Goal: Information Seeking & Learning: Learn about a topic

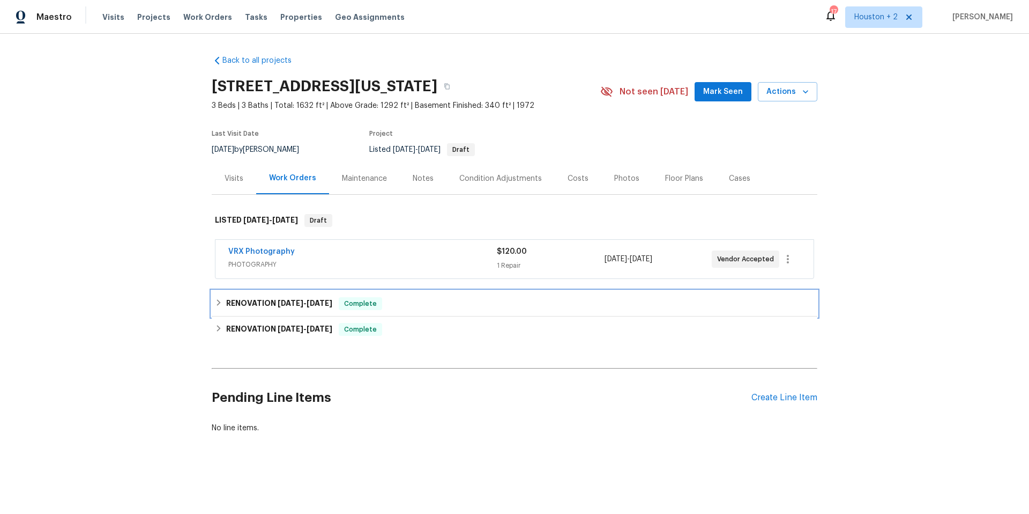
click at [308, 302] on span "[DATE]" at bounding box center [320, 303] width 26 height 8
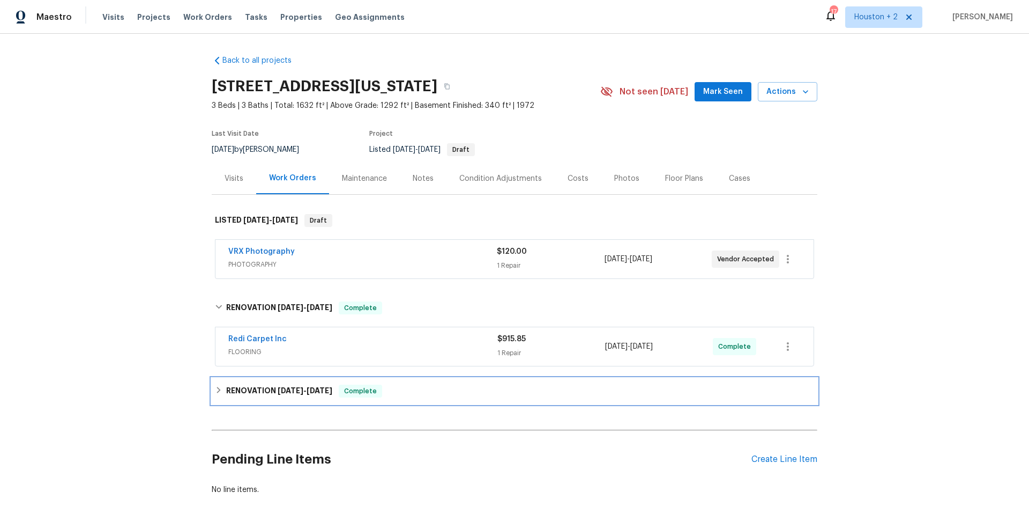
click at [323, 395] on h6 "RENOVATION [DATE] - [DATE]" at bounding box center [279, 390] width 106 height 13
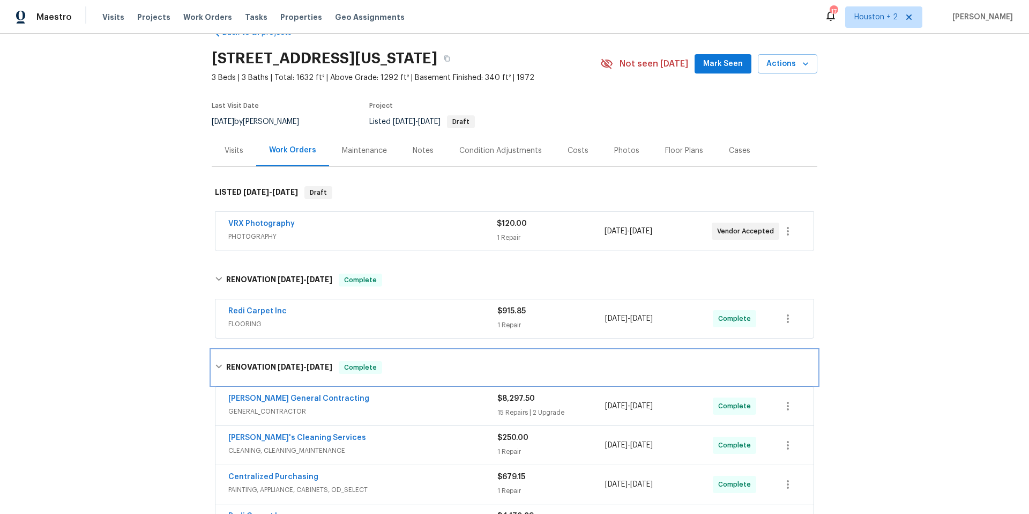
scroll to position [70, 0]
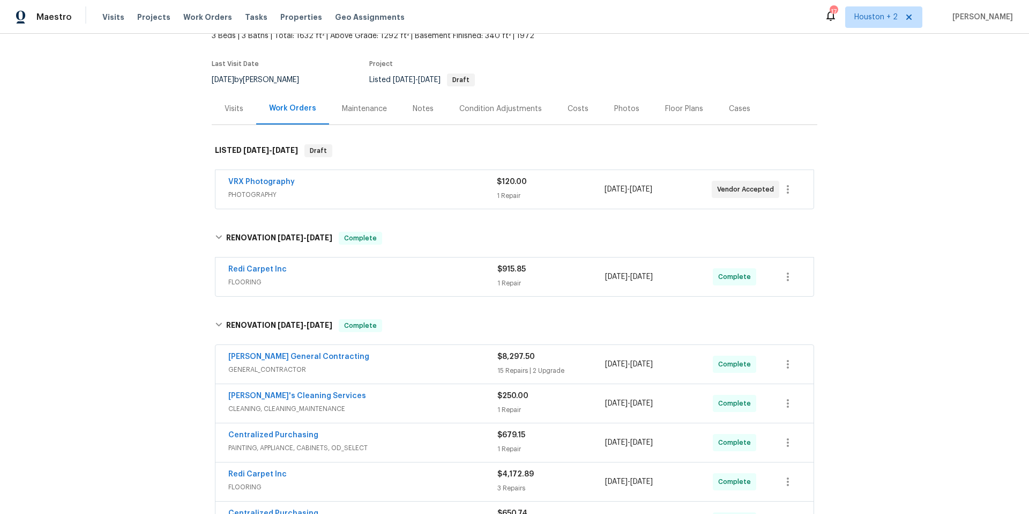
click at [437, 365] on span "GENERAL_CONTRACTOR" at bounding box center [362, 369] width 269 height 11
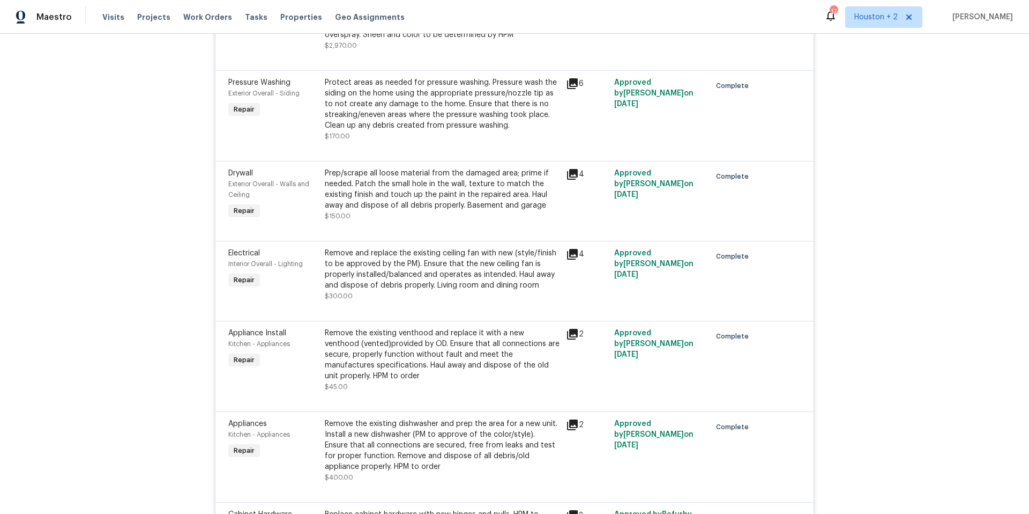
scroll to position [1788, 0]
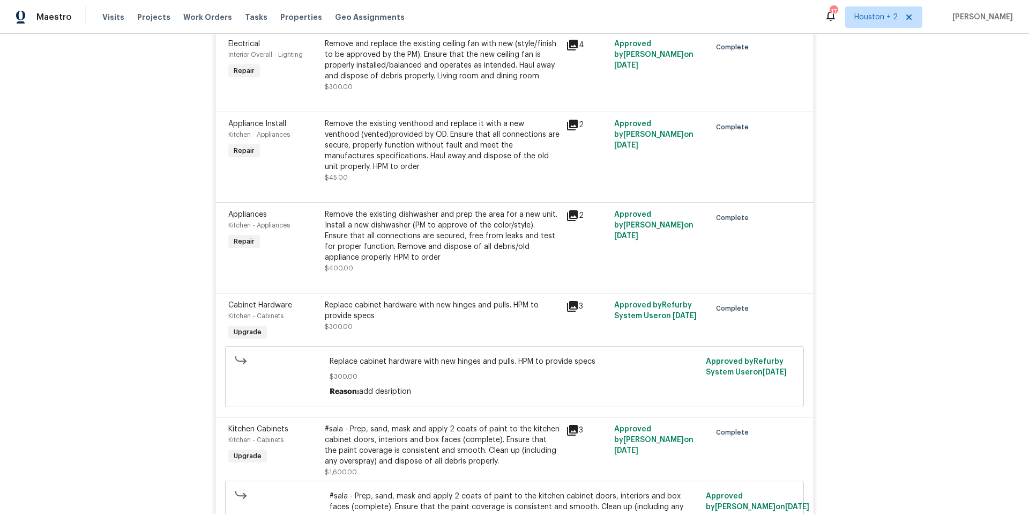
click at [570, 425] on icon at bounding box center [572, 430] width 11 height 11
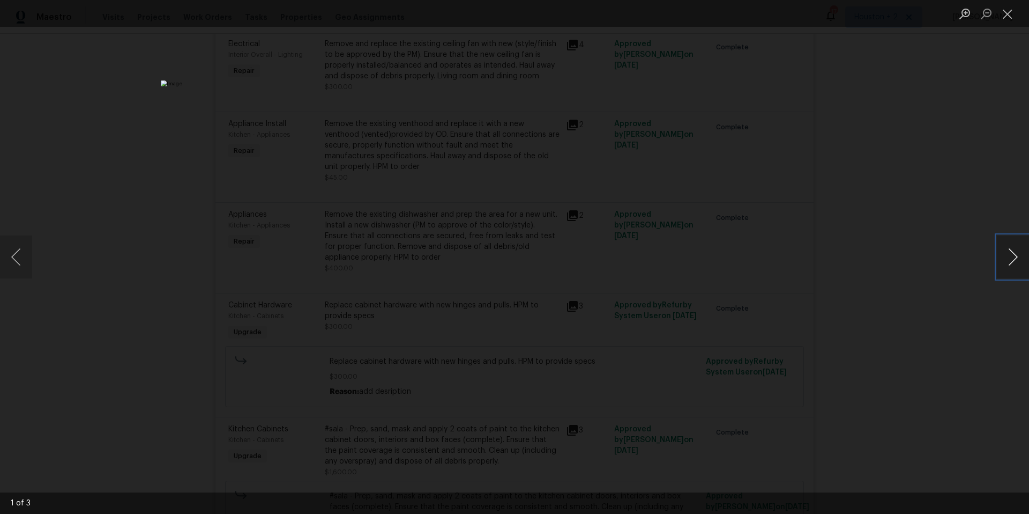
click at [1013, 258] on button "Next image" at bounding box center [1013, 256] width 32 height 43
click at [1013, 259] on button "Next image" at bounding box center [1013, 256] width 32 height 43
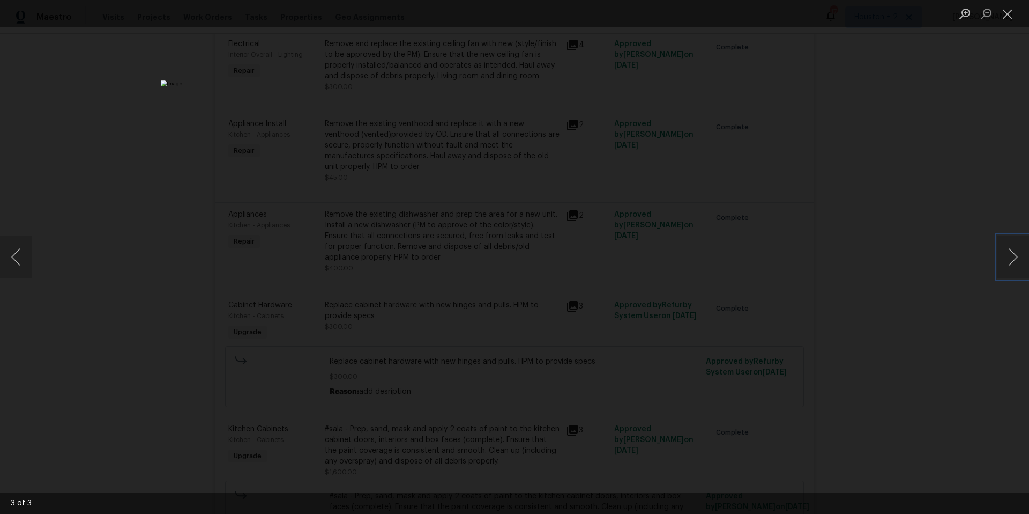
click at [431, 226] on img "Lightbox" at bounding box center [514, 256] width 707 height 353
click at [1003, 11] on button "Close lightbox" at bounding box center [1007, 13] width 21 height 19
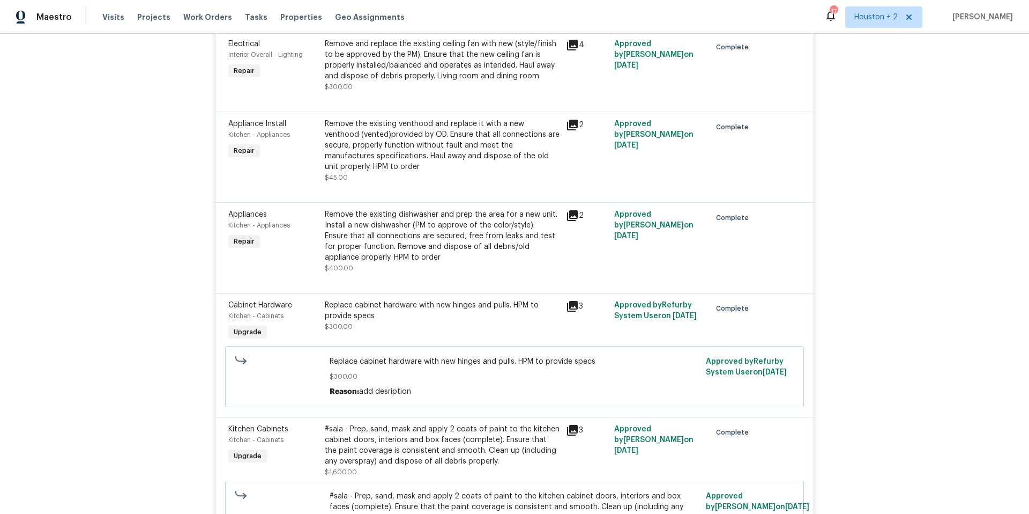
scroll to position [1857, 0]
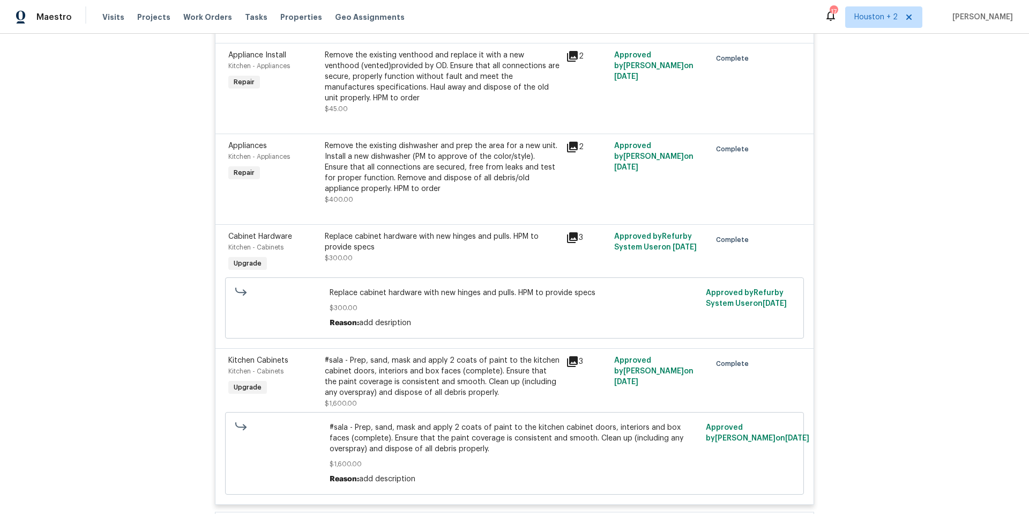
click at [71, 222] on div "Back to all projects [STREET_ADDRESS][US_STATE] 3 Beds | 3 Baths | Total: 1632 …" at bounding box center [514, 274] width 1029 height 480
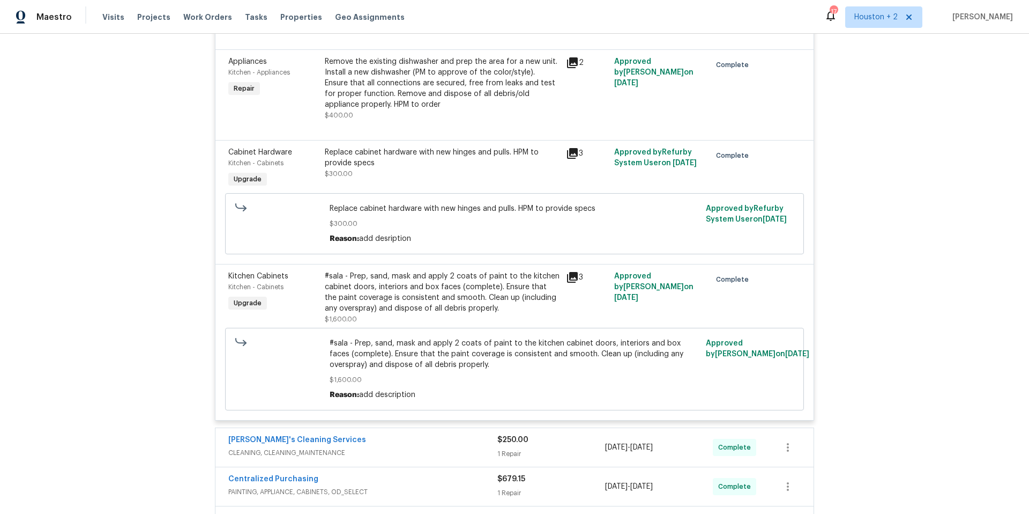
scroll to position [2099, 0]
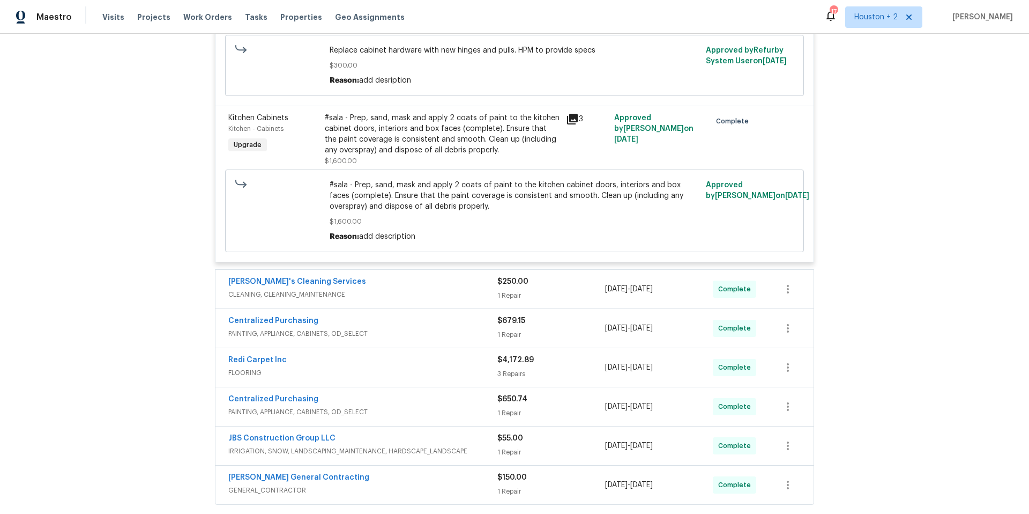
click at [167, 353] on div "Back to all projects [STREET_ADDRESS][US_STATE] 3 Beds | 3 Baths | Total: 1632 …" at bounding box center [514, 274] width 1029 height 480
click at [924, 342] on div "Back to all projects [STREET_ADDRESS][US_STATE] 3 Beds | 3 Baths | Total: 1632 …" at bounding box center [514, 274] width 1029 height 480
click at [889, 188] on div "Back to all projects [STREET_ADDRESS][US_STATE] 3 Beds | 3 Baths | Total: 1632 …" at bounding box center [514, 274] width 1029 height 480
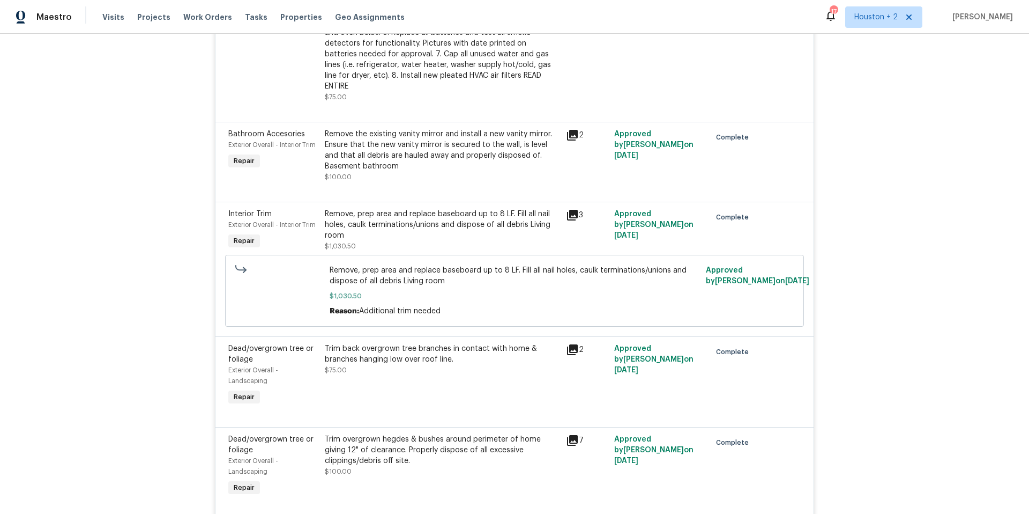
scroll to position [0, 0]
